Goal: Task Accomplishment & Management: Use online tool/utility

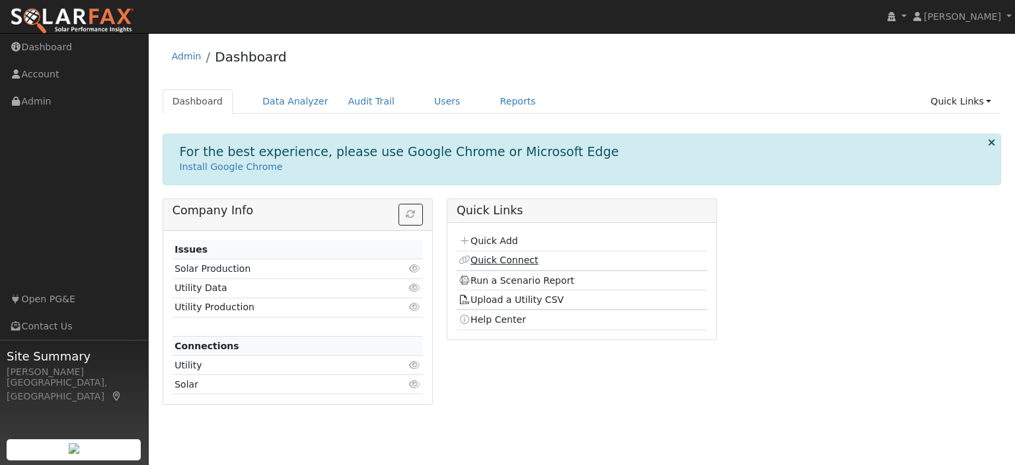
click at [502, 258] on link "Quick Connect" at bounding box center [498, 260] width 79 height 11
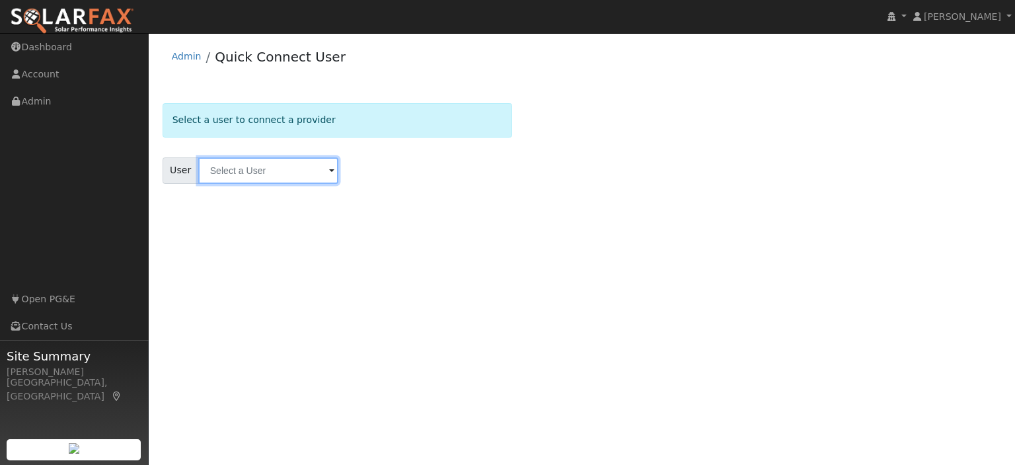
click at [282, 168] on input "text" at bounding box center [268, 170] width 140 height 26
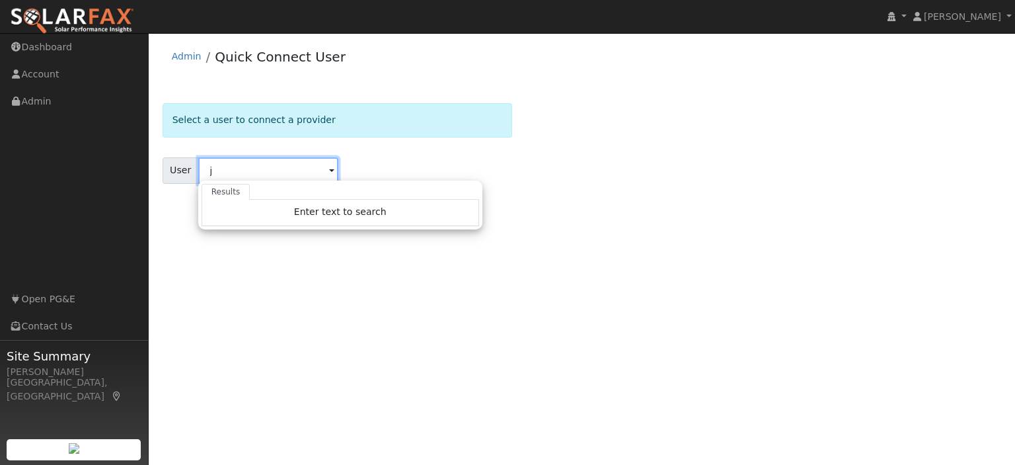
click at [276, 165] on input "j" at bounding box center [268, 170] width 140 height 26
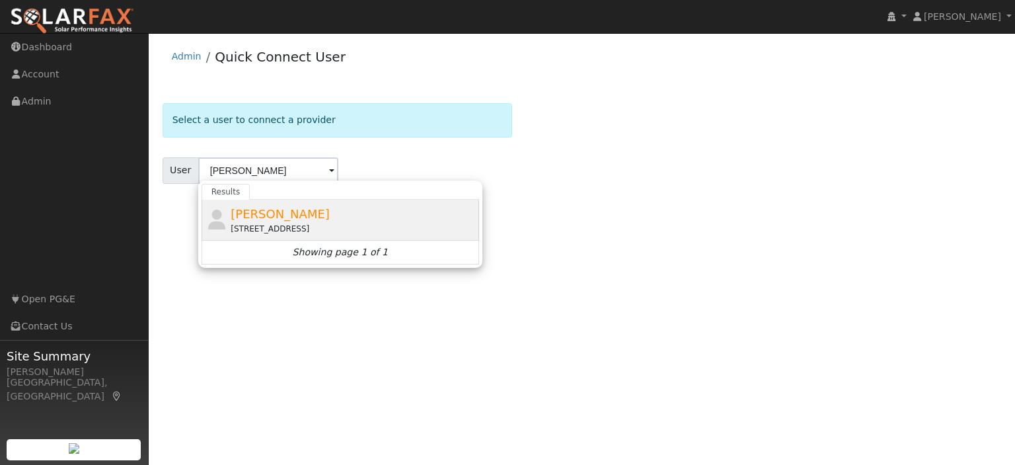
click at [286, 219] on div "[PERSON_NAME] [STREET_ADDRESS]" at bounding box center [353, 220] width 245 height 30
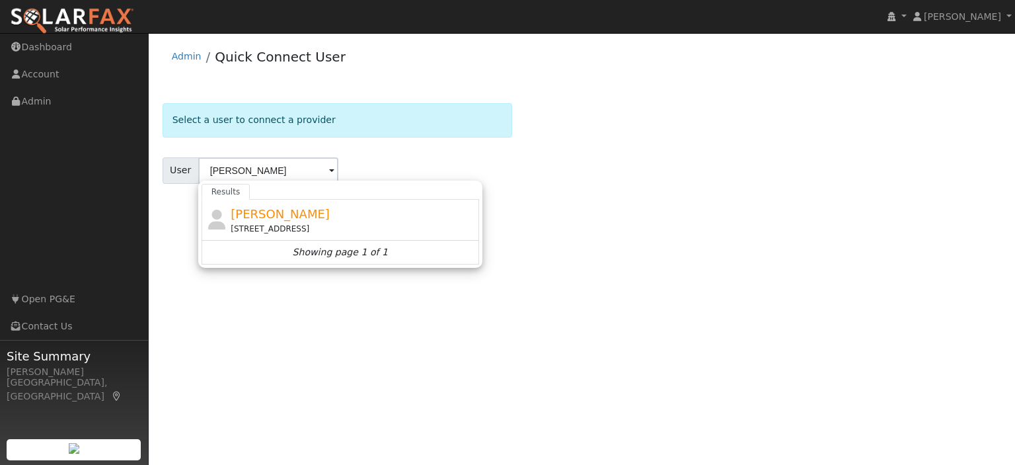
type input "[PERSON_NAME]"
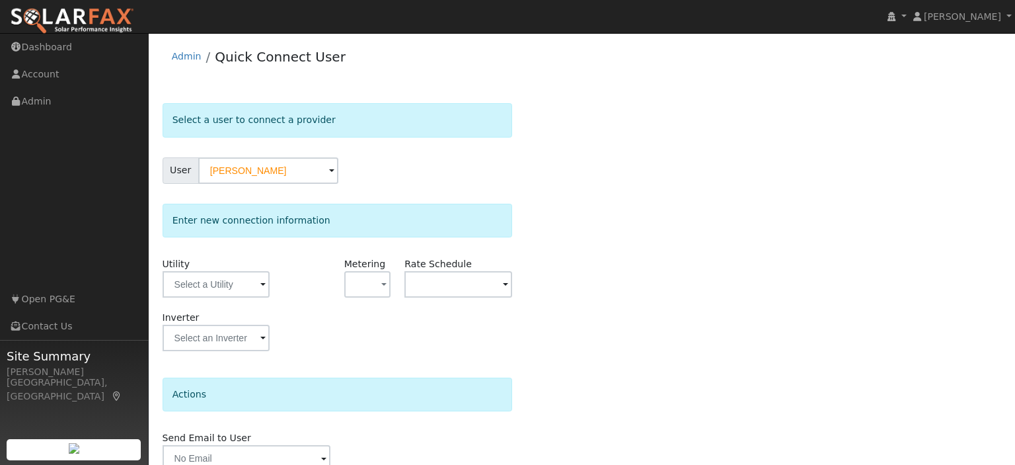
click at [260, 286] on span at bounding box center [262, 285] width 5 height 15
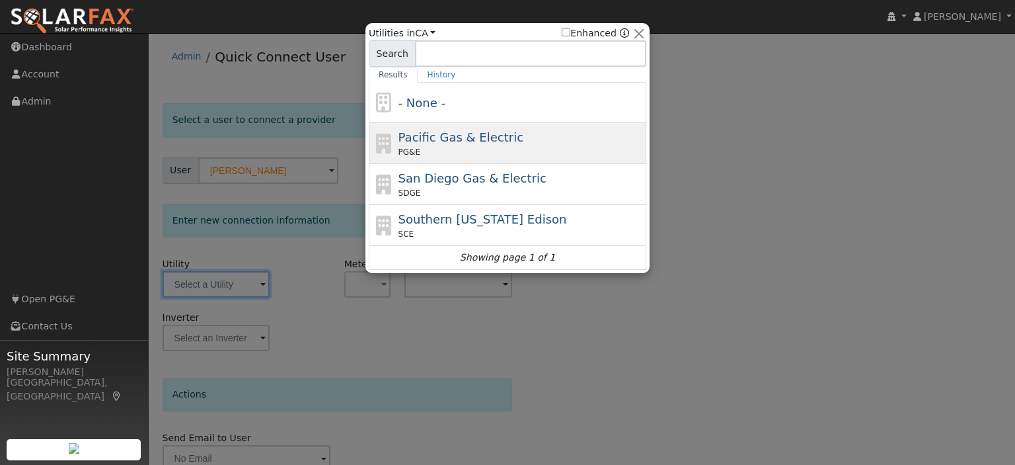
click at [523, 139] on div "Pacific Gas & Electric PG&E" at bounding box center [521, 143] width 245 height 30
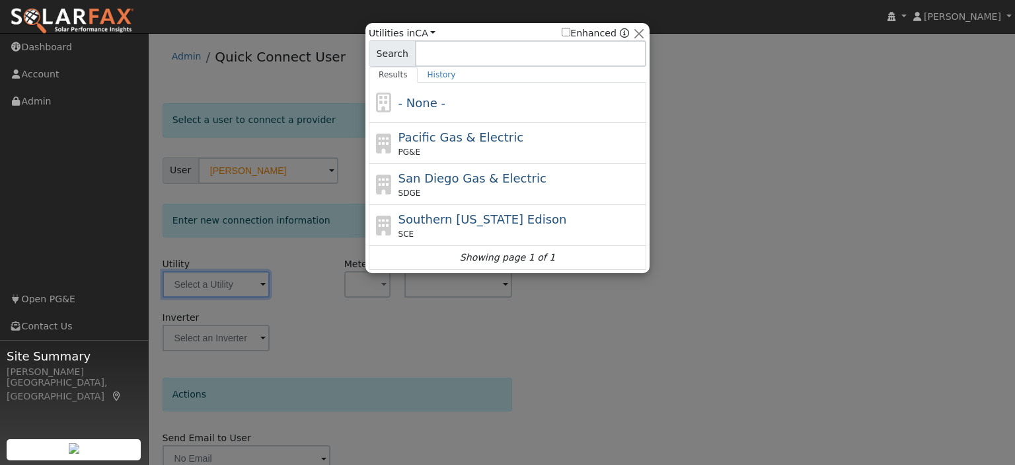
type input "PG&E"
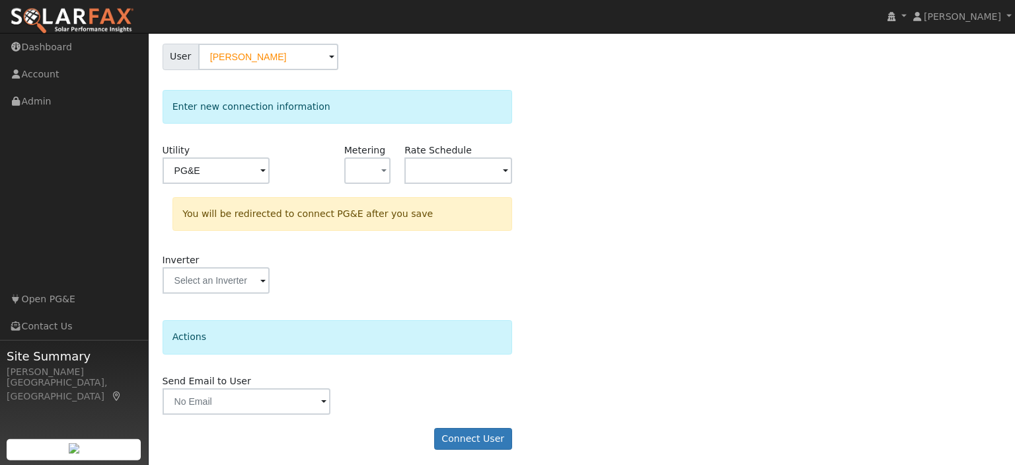
scroll to position [117, 0]
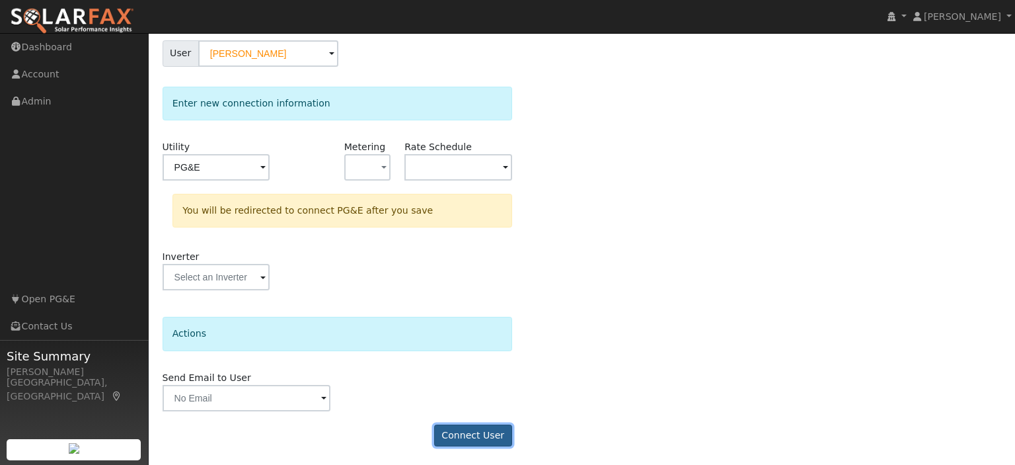
click at [484, 435] on button "Connect User" at bounding box center [473, 435] width 78 height 22
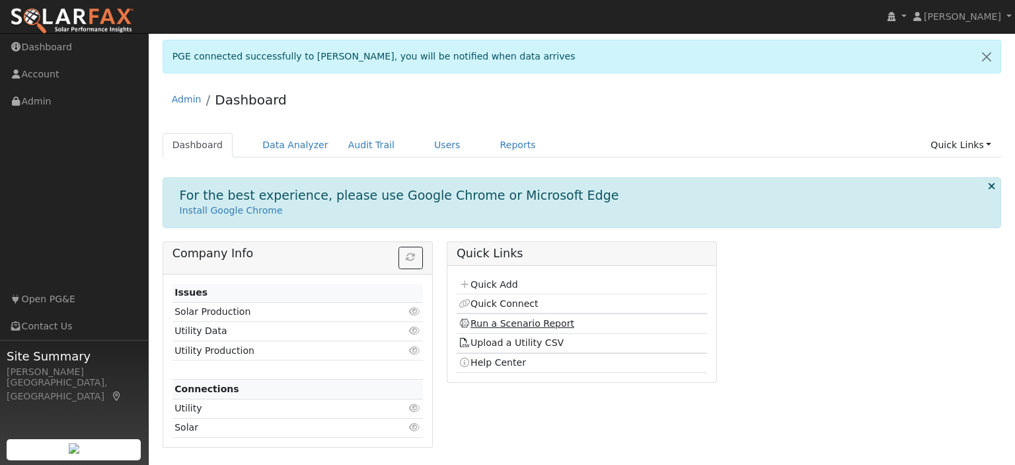
click at [522, 325] on link "Run a Scenario Report" at bounding box center [517, 323] width 116 height 11
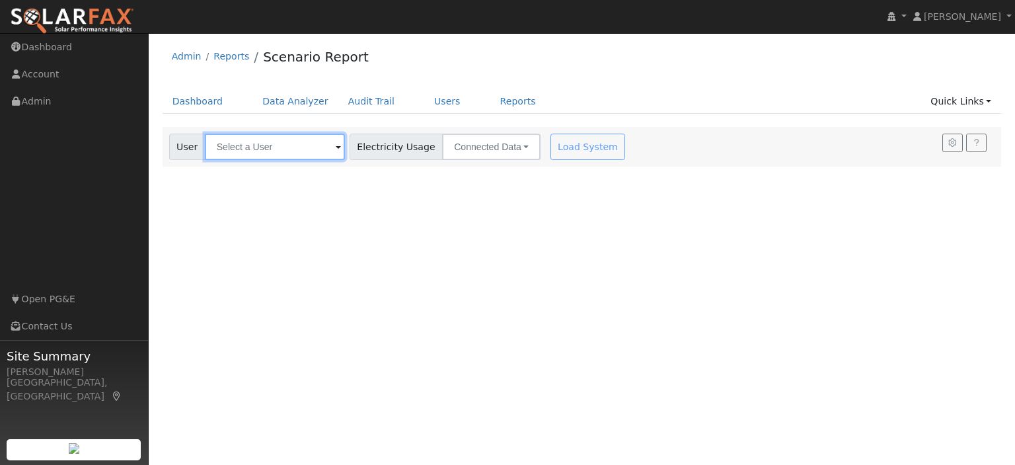
click at [311, 147] on input "text" at bounding box center [275, 147] width 140 height 26
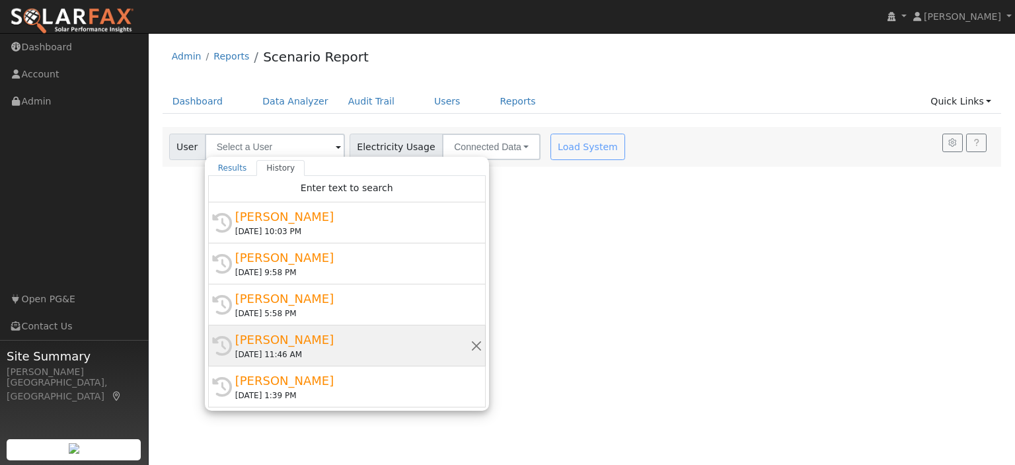
click at [298, 344] on div "John Troup" at bounding box center [352, 340] width 235 height 18
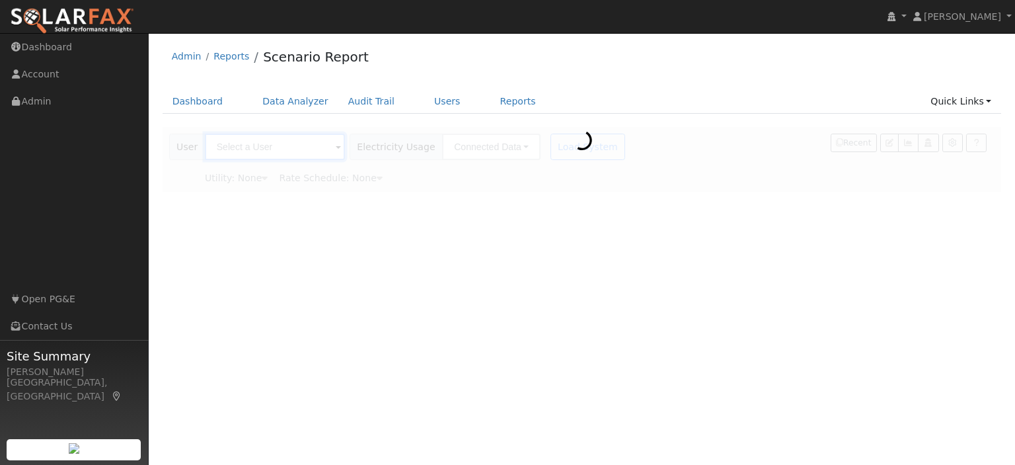
type input "John Troup"
type input "Pacific Gas & Electric"
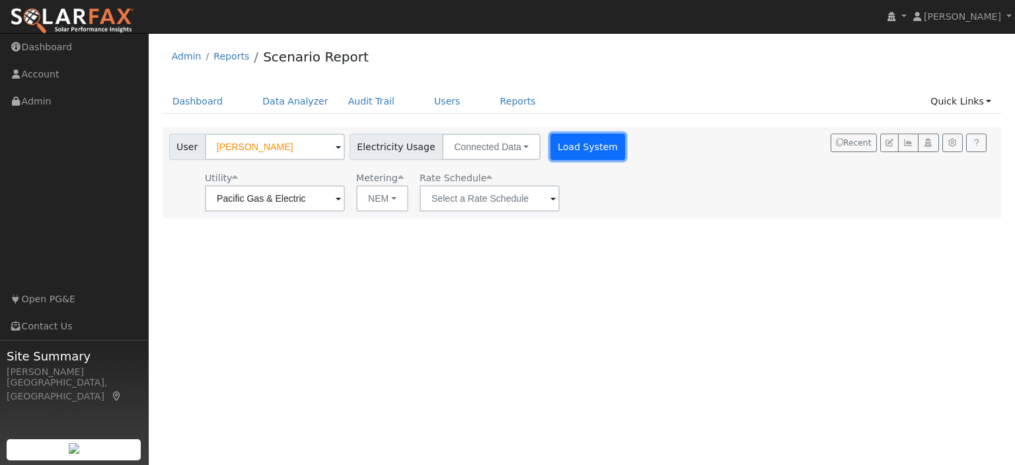
click at [557, 148] on button "Load System" at bounding box center [588, 147] width 75 height 26
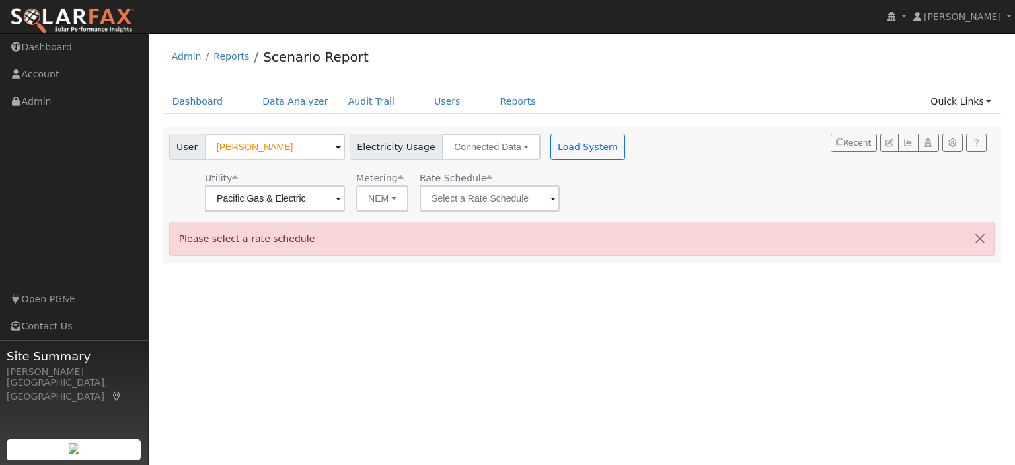
click at [341, 197] on span at bounding box center [338, 199] width 5 height 15
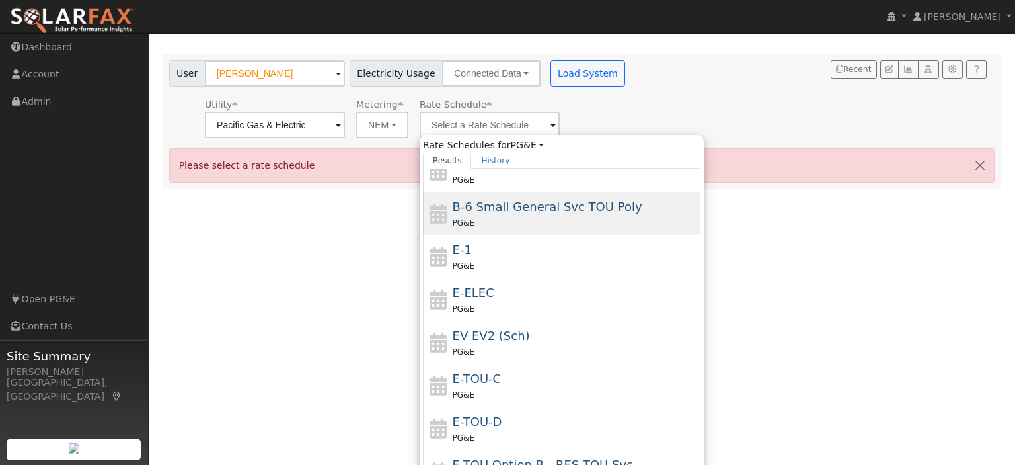
scroll to position [126, 0]
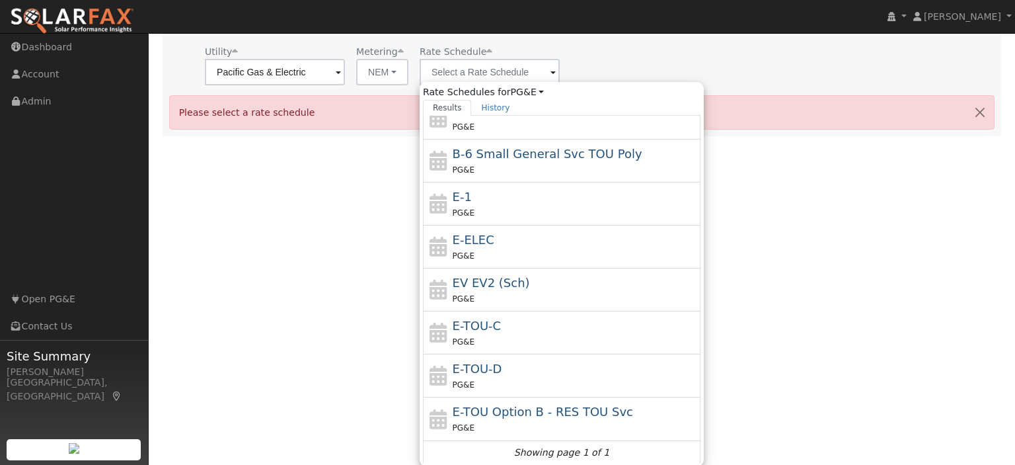
drag, startPoint x: 475, startPoint y: 329, endPoint x: 463, endPoint y: 329, distance: 11.9
click at [472, 332] on div "E-TOU-C PG&E" at bounding box center [575, 333] width 245 height 32
type input "E-TOU-C"
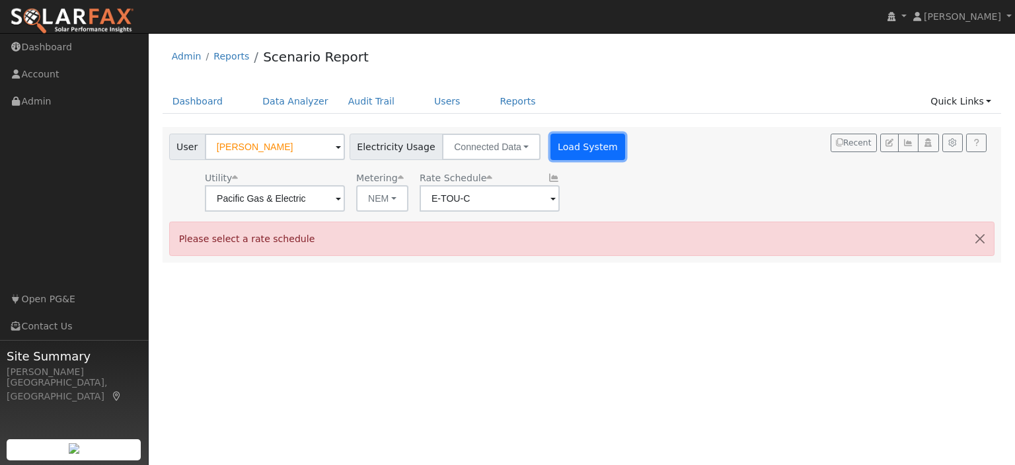
drag, startPoint x: 565, startPoint y: 149, endPoint x: 563, endPoint y: 141, distance: 7.5
click at [565, 147] on button "Load System" at bounding box center [588, 147] width 75 height 26
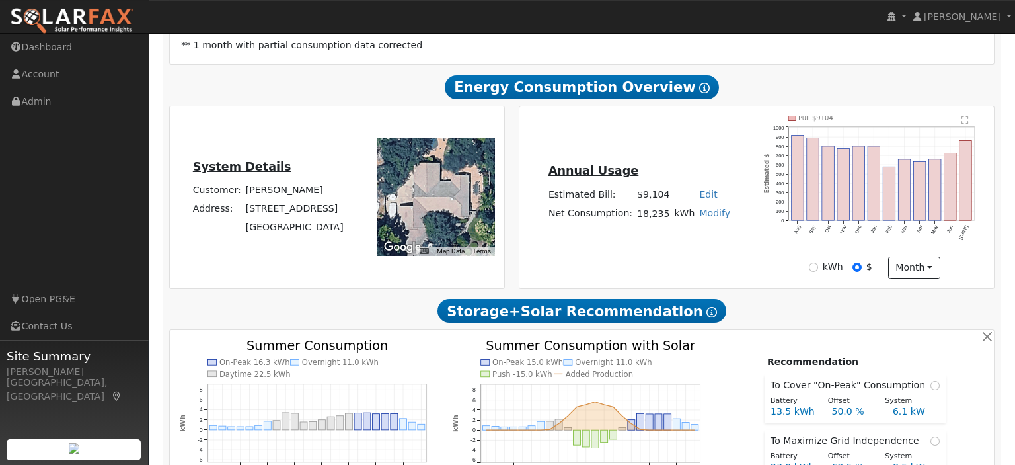
scroll to position [279, 0]
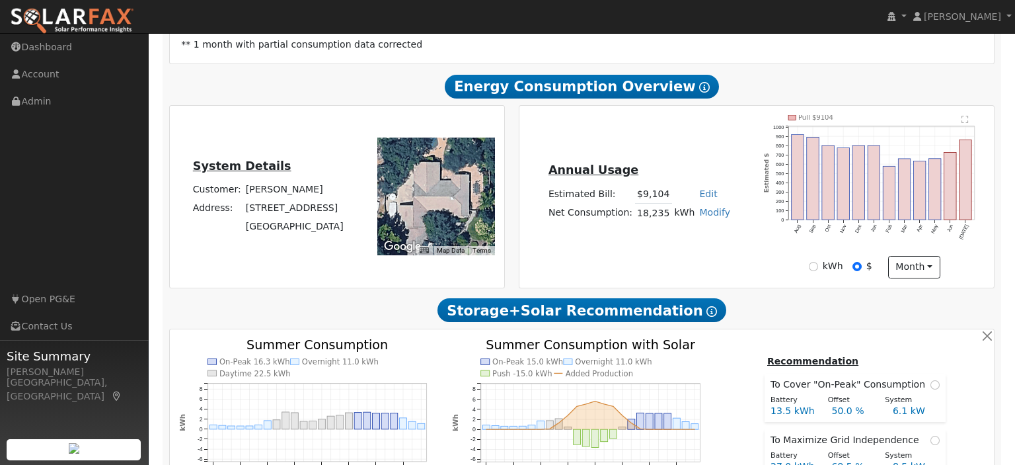
click at [821, 266] on div "kWh" at bounding box center [826, 266] width 34 height 14
click at [816, 266] on input "kWh" at bounding box center [813, 266] width 9 height 9
radio input "true"
radio input "false"
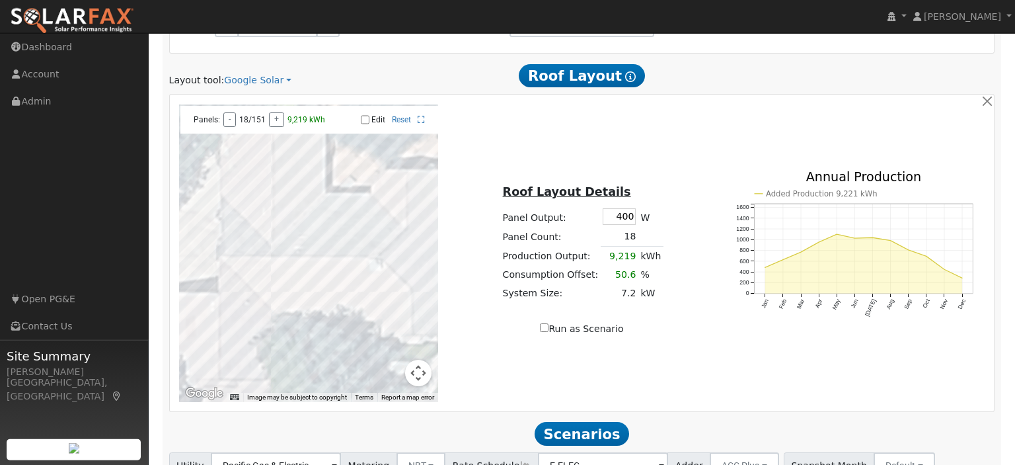
scroll to position [838, 0]
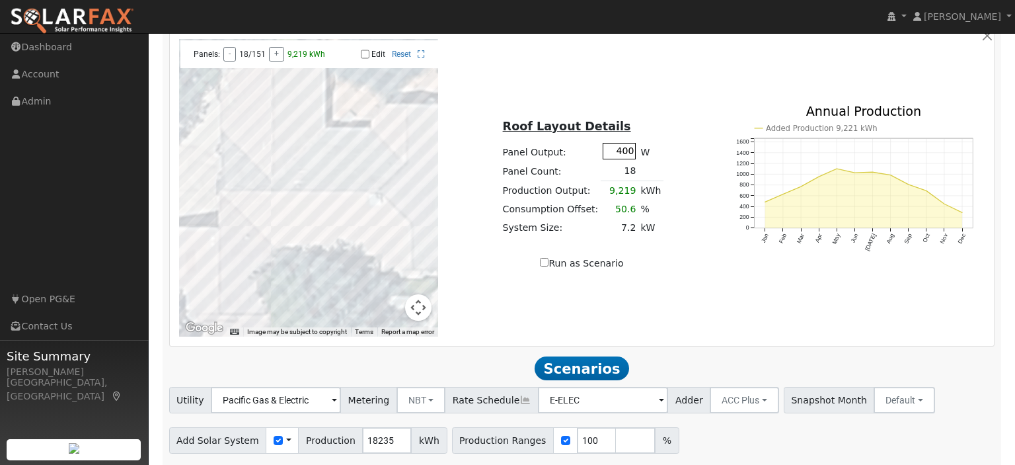
drag, startPoint x: 614, startPoint y: 153, endPoint x: 635, endPoint y: 155, distance: 21.3
click at [635, 155] on input "400" at bounding box center [619, 151] width 33 height 17
type input "460"
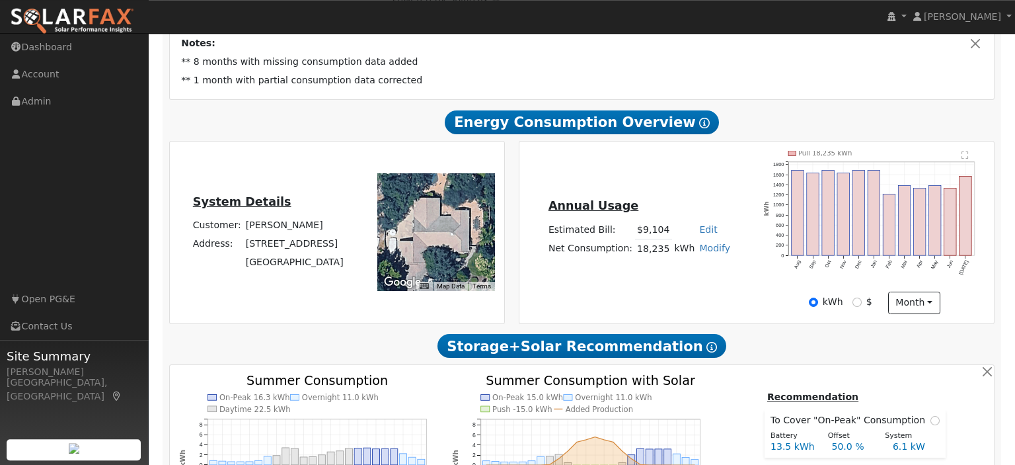
scroll to position [279, 0]
